Goal: Find contact information: Find contact information

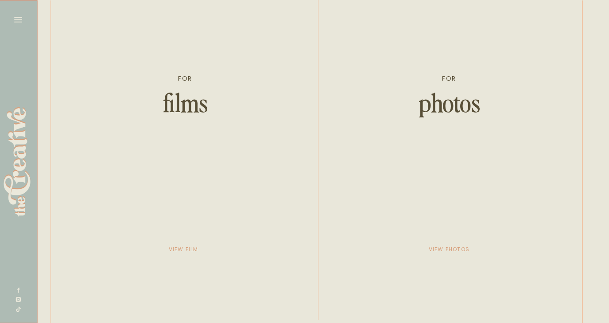
scroll to position [0, 1601]
click at [191, 245] on p "view film" at bounding box center [183, 249] width 44 height 12
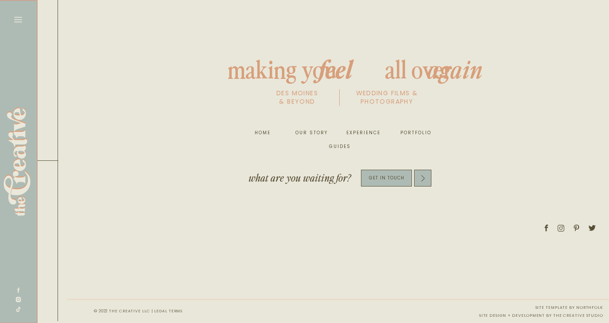
scroll to position [1, 4874]
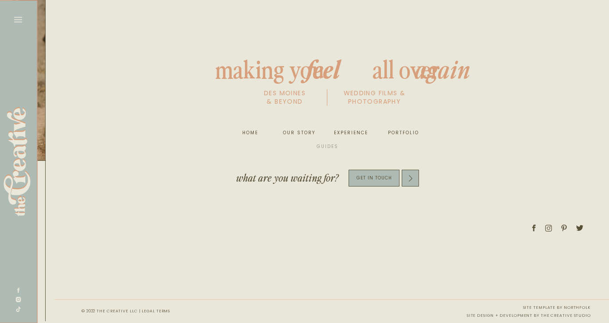
click at [329, 145] on nav "guides" at bounding box center [327, 146] width 29 height 9
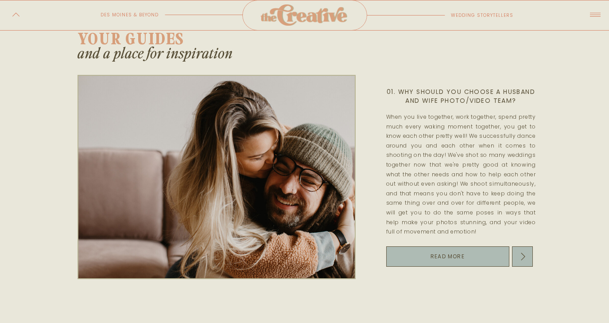
click at [593, 16] on icon at bounding box center [595, 15] width 16 height 18
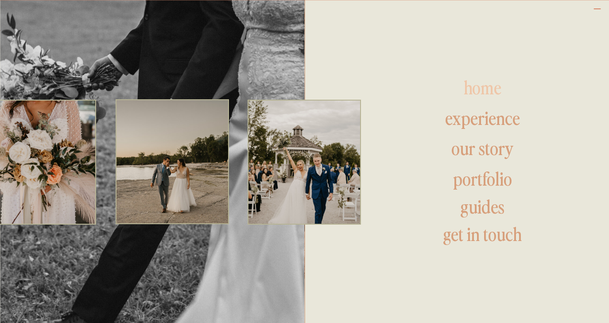
click at [481, 88] on h1 "home" at bounding box center [483, 88] width 139 height 21
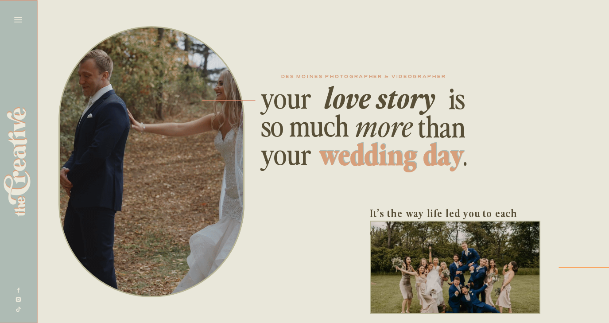
click at [24, 19] on icon at bounding box center [18, 19] width 12 height 12
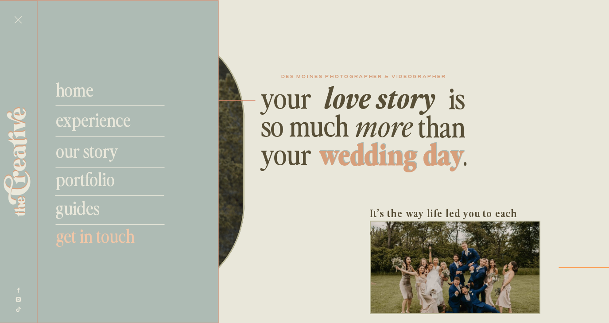
click at [106, 236] on nav "get in touch" at bounding box center [114, 235] width 117 height 21
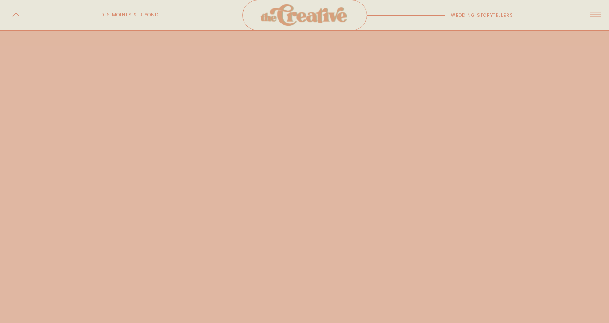
scroll to position [474, 0]
